Goal: Transaction & Acquisition: Purchase product/service

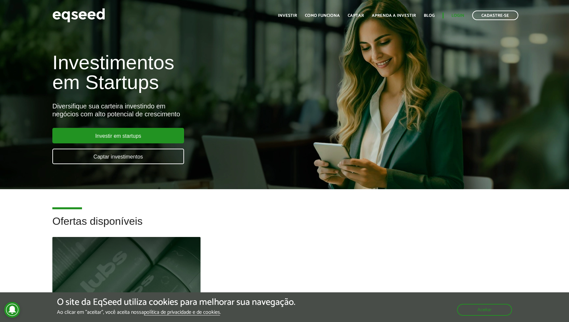
click at [459, 14] on link "Login" at bounding box center [457, 15] width 13 height 4
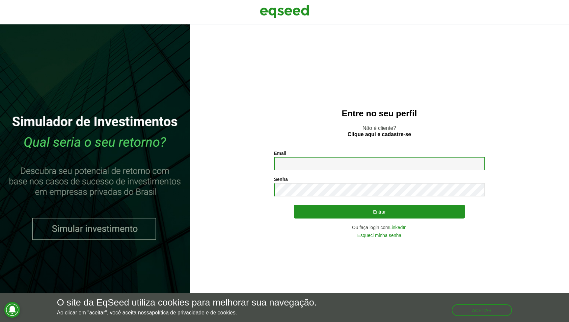
type input "**********"
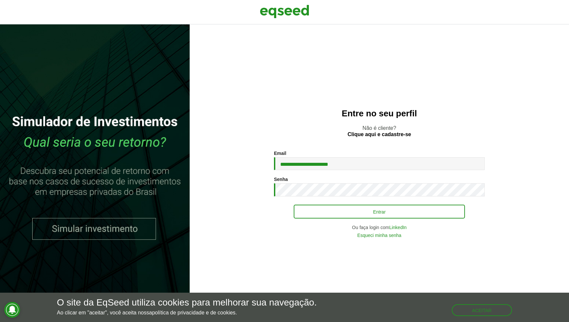
click at [364, 210] on button "Entrar" at bounding box center [379, 211] width 171 height 14
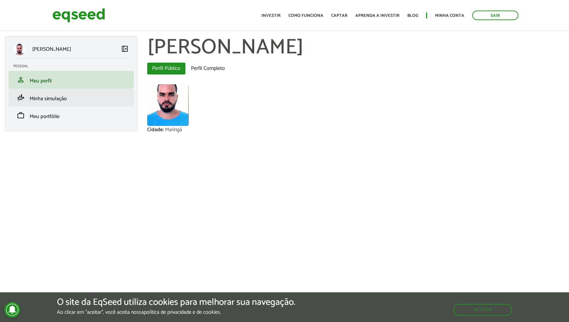
click at [57, 101] on span "Minha simulação" at bounding box center [48, 98] width 37 height 9
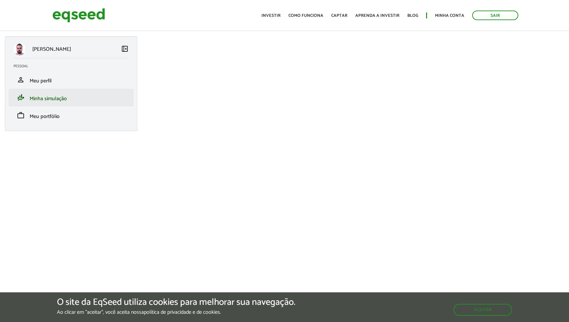
click at [65, 98] on span "Minha simulação" at bounding box center [48, 98] width 37 height 9
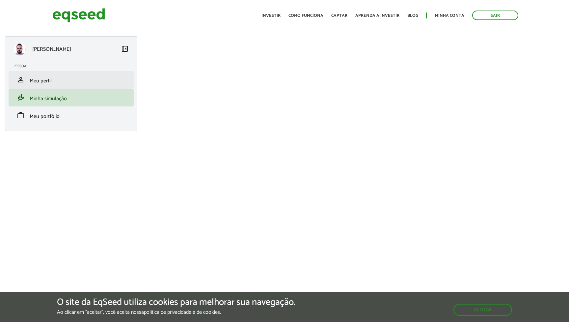
click at [106, 81] on link "person Meu perfil" at bounding box center [70, 80] width 115 height 8
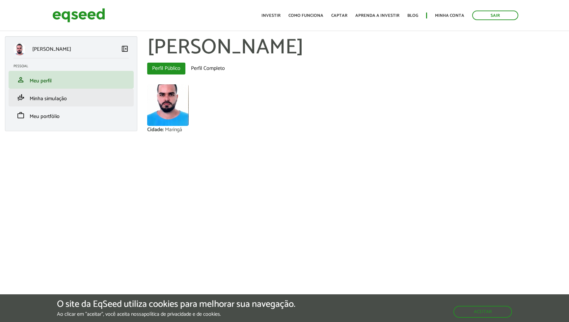
click at [57, 97] on span "Minha simulação" at bounding box center [48, 98] width 37 height 9
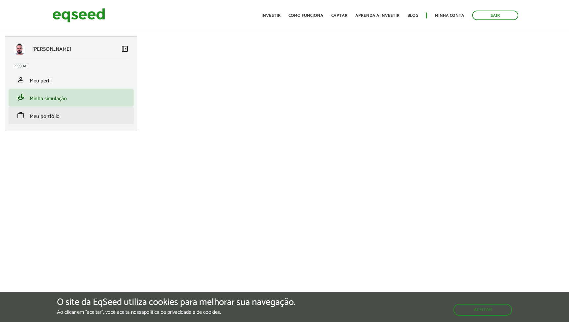
click at [78, 118] on link "work Meu portfólio" at bounding box center [70, 115] width 115 height 8
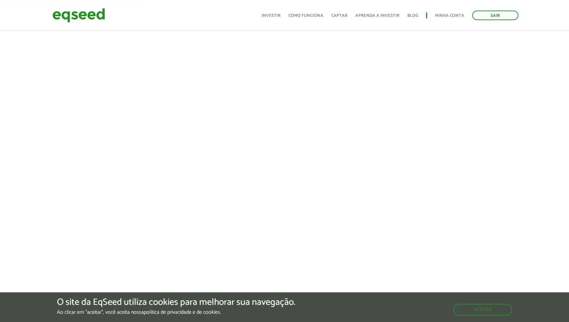
scroll to position [132, 0]
click at [498, 313] on button "Aceitar" at bounding box center [482, 309] width 59 height 12
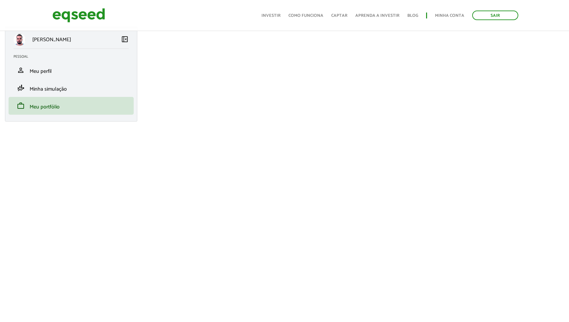
scroll to position [7, 0]
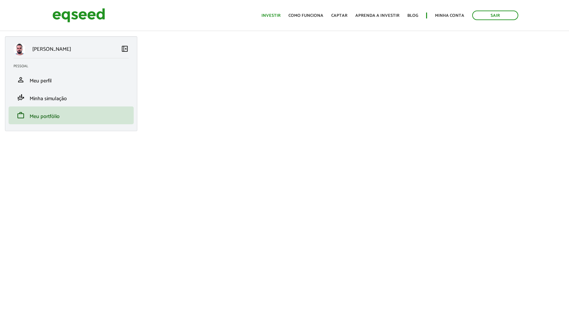
click at [279, 15] on link "Investir" at bounding box center [270, 15] width 19 height 4
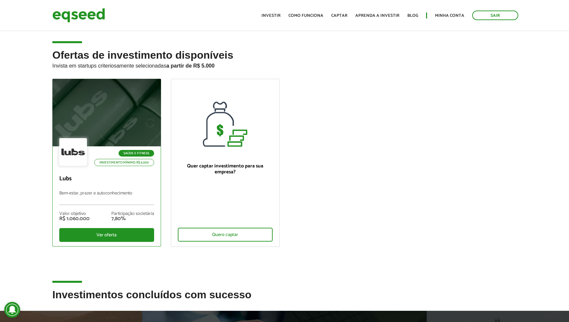
click at [109, 180] on p "Lubs" at bounding box center [106, 178] width 95 height 7
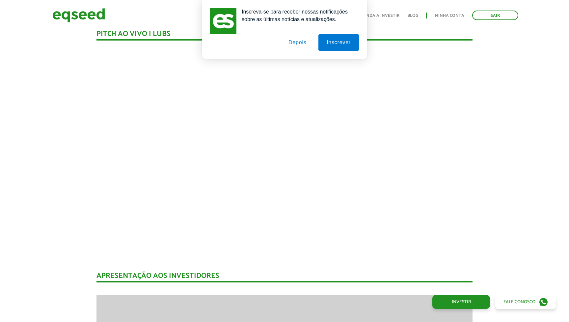
scroll to position [615, 0]
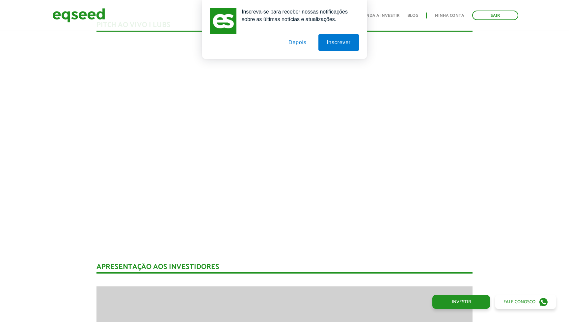
click at [303, 43] on button "Depois" at bounding box center [297, 42] width 35 height 16
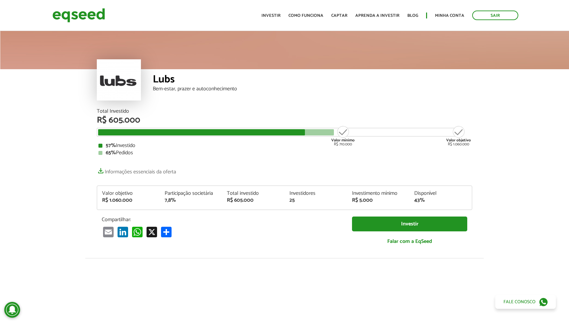
scroll to position [0, 0]
click at [86, 14] on img at bounding box center [78, 15] width 53 height 17
